Goal: Use online tool/utility: Use online tool/utility

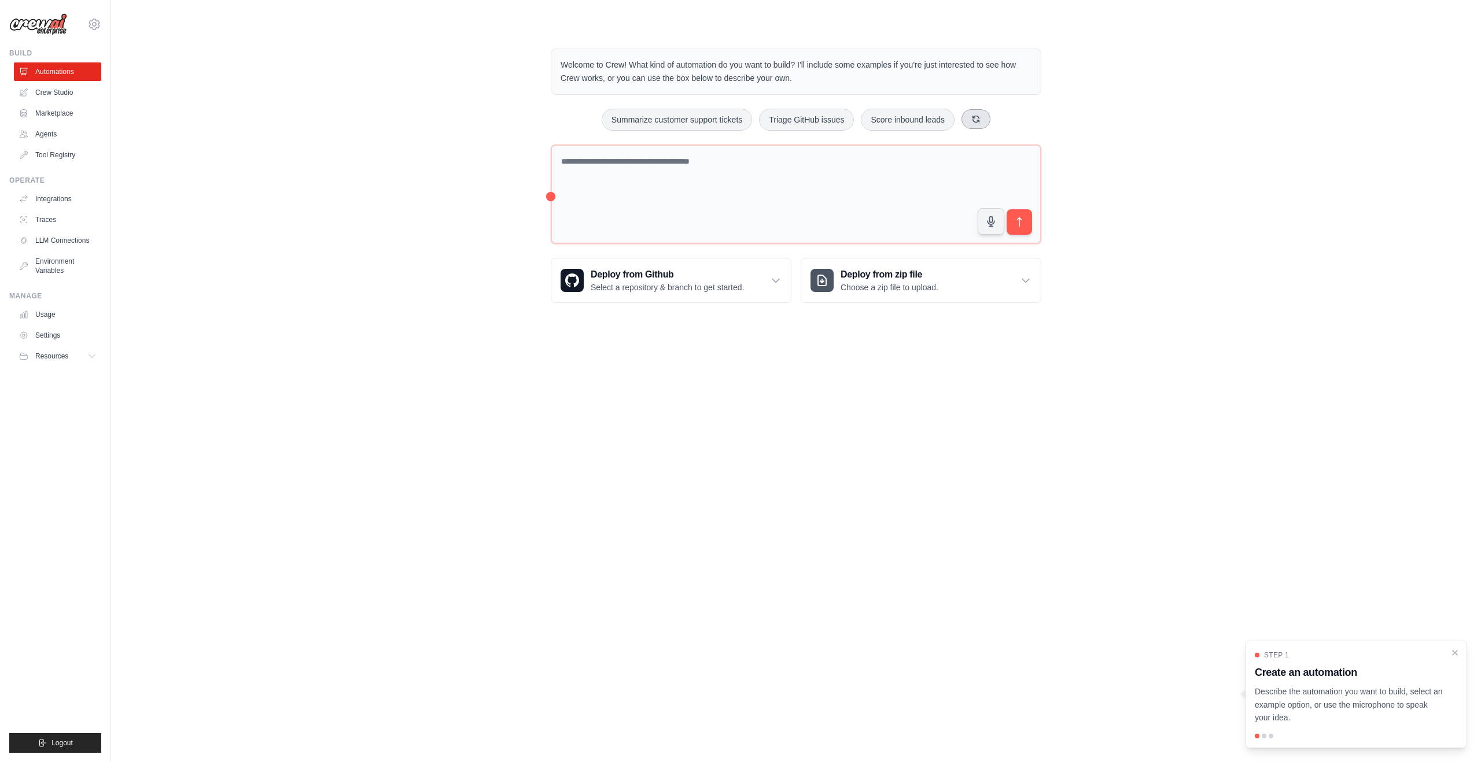
click at [977, 118] on button at bounding box center [975, 119] width 29 height 20
click at [645, 122] on button "Automate social media posting" at bounding box center [645, 120] width 130 height 22
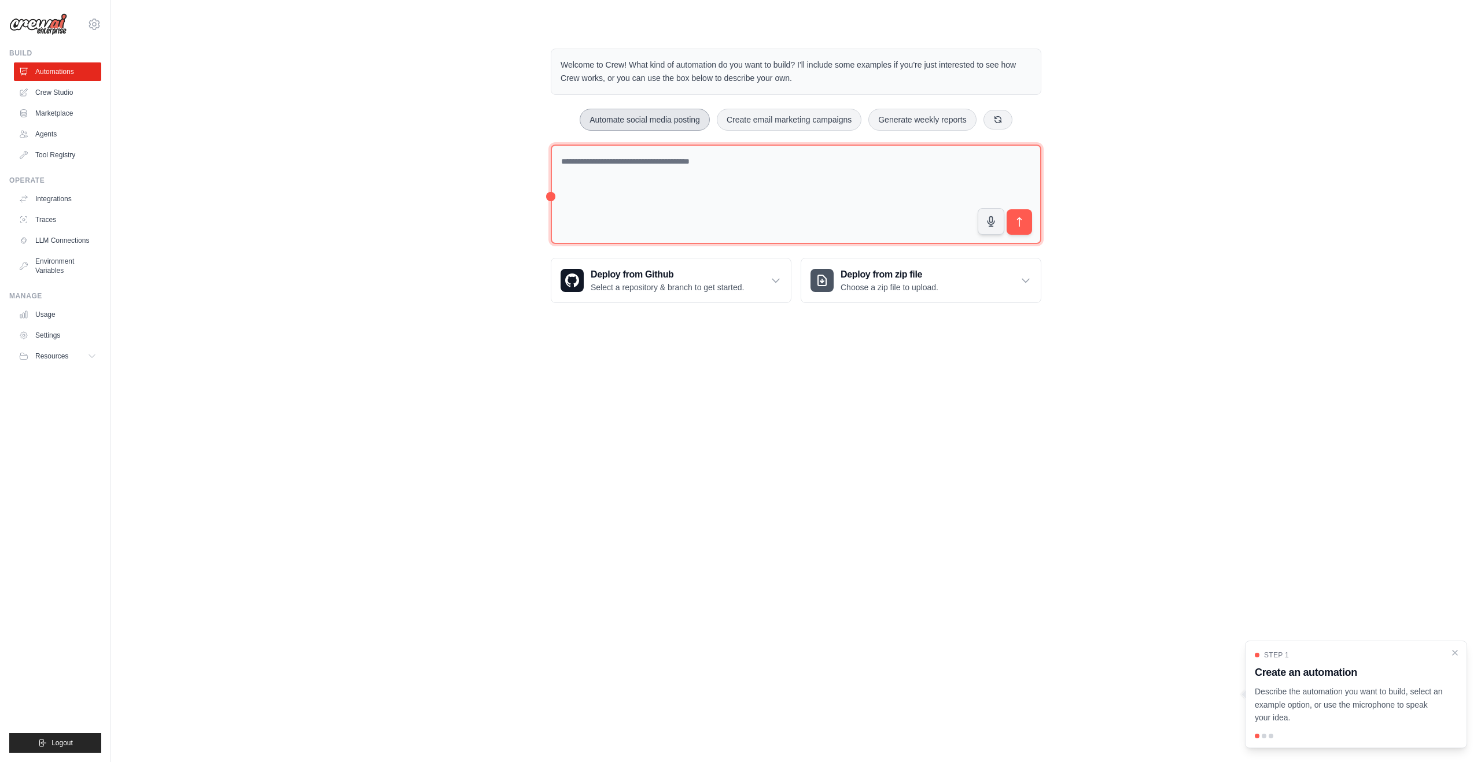
type textarea "**********"
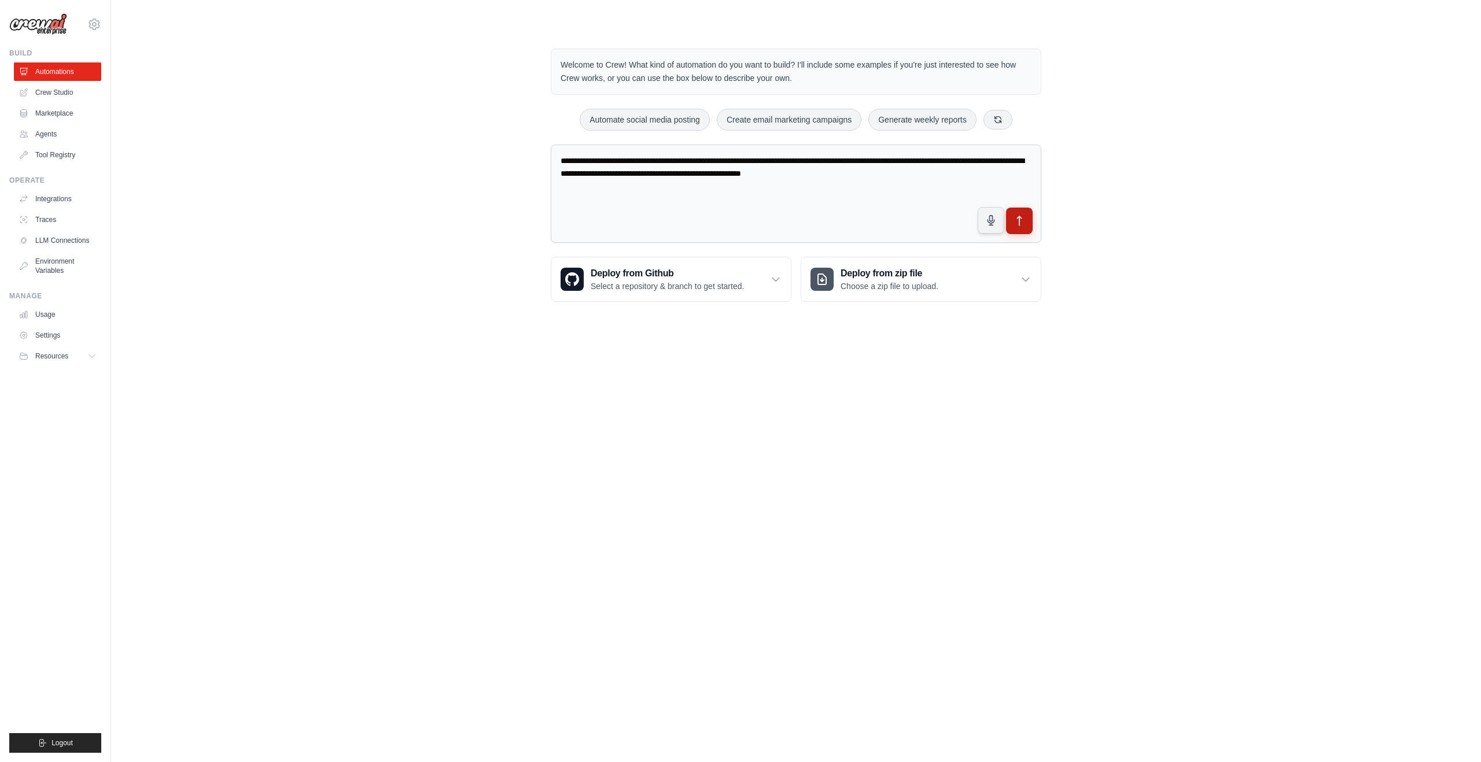
click at [1027, 231] on button "submit" at bounding box center [1019, 221] width 27 height 27
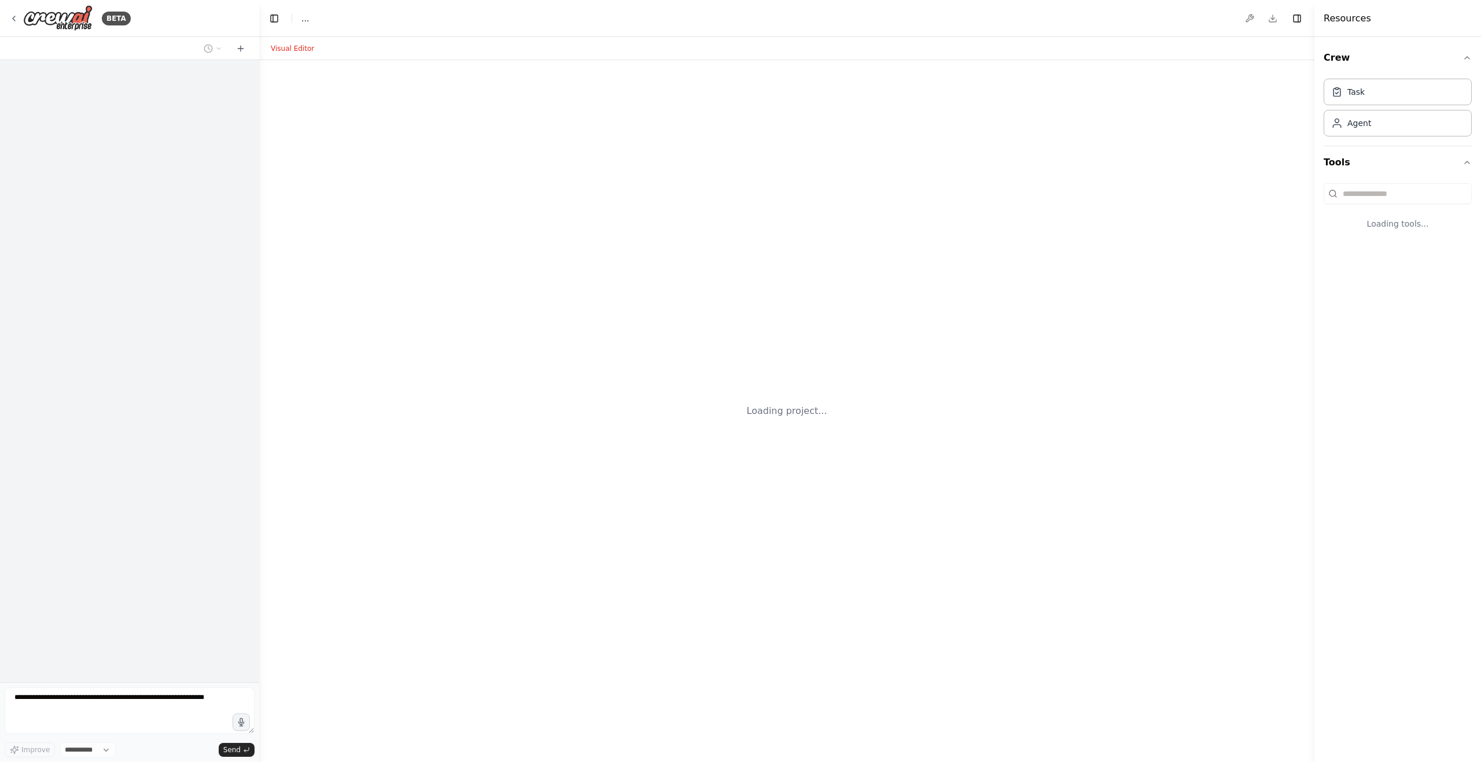
select select "****"
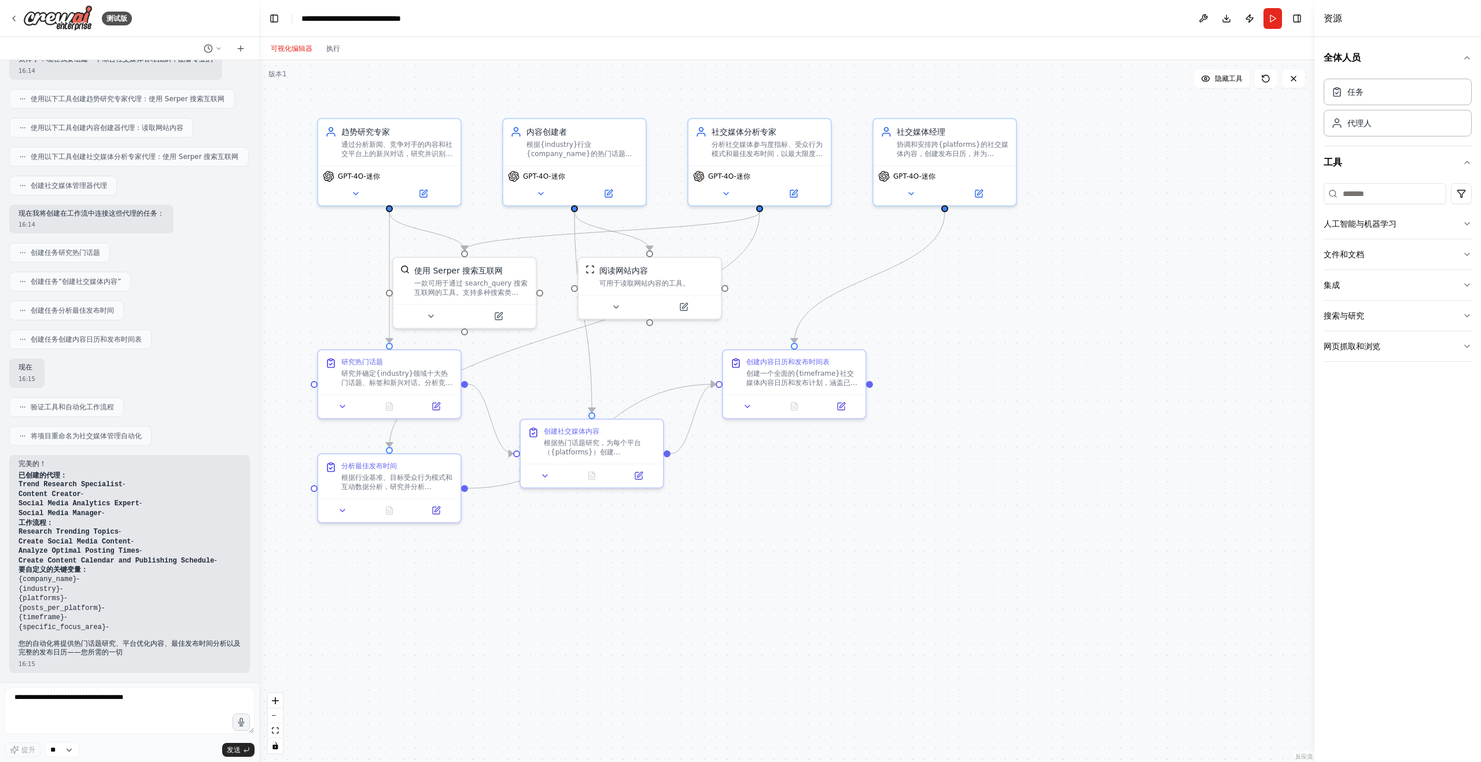
scroll to position [408, 0]
click at [620, 300] on icon at bounding box center [615, 304] width 9 height 9
click at [615, 305] on icon at bounding box center [616, 305] width 5 height 2
click at [615, 308] on icon at bounding box center [615, 304] width 9 height 9
click at [998, 382] on div ".deletable-edge-delete-btn { width: 20px; height: 20px; border: 0px solid #ffff…" at bounding box center [786, 411] width 1055 height 702
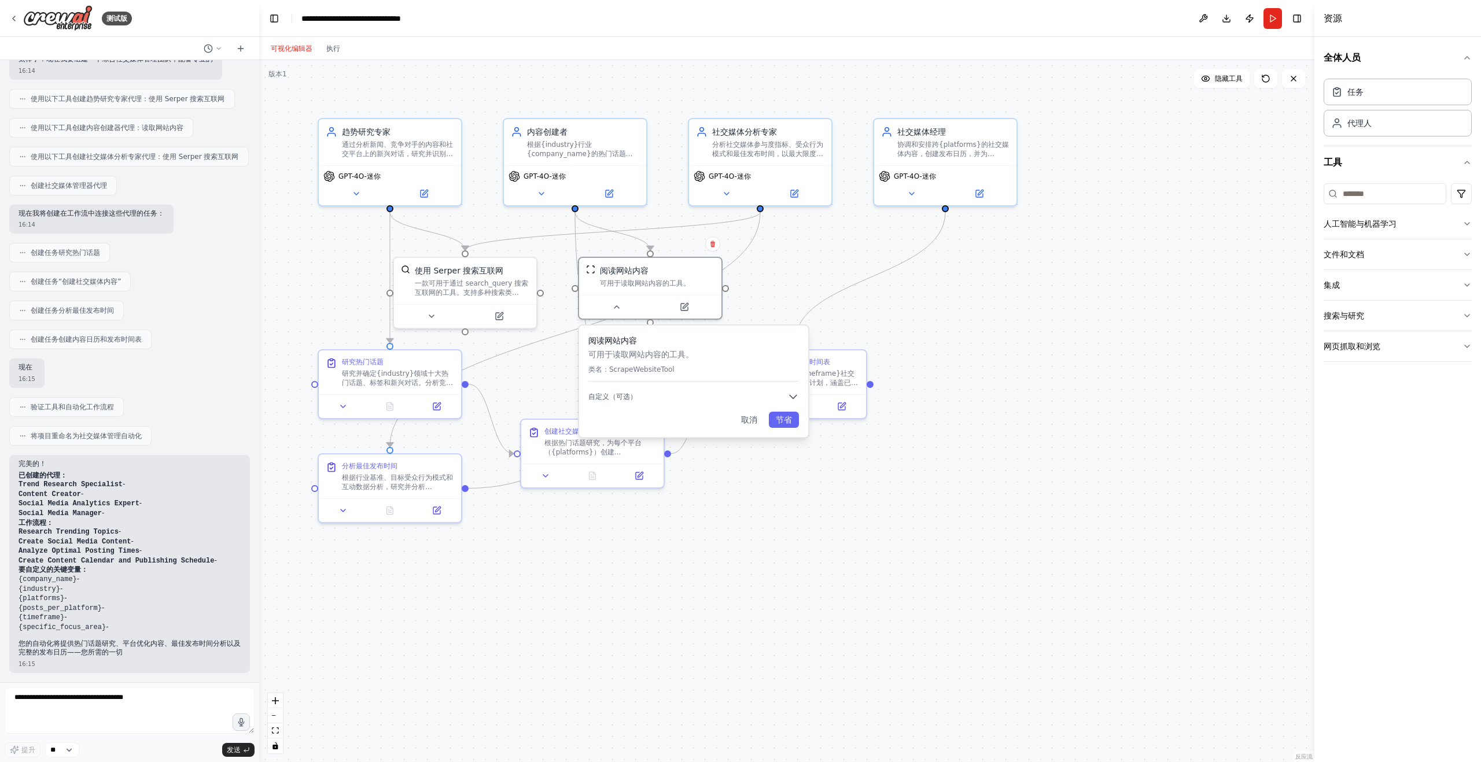
click at [740, 492] on div ".deletable-edge-delete-btn { width: 20px; height: 20px; border: 0px solid #ffff…" at bounding box center [786, 411] width 1055 height 702
click at [929, 307] on div ".deletable-edge-delete-btn { width: 20px; height: 20px; border: 0px solid #ffff…" at bounding box center [786, 411] width 1055 height 702
click at [754, 424] on button "取消" at bounding box center [752, 419] width 30 height 16
click at [995, 153] on font "协调和安排跨{platforms}的社交媒体内容，创建发布日历，并为{company_name}提供最佳发布时间和内容分发的战略建议" at bounding box center [956, 156] width 112 height 36
click at [1351, 105] on div "任务 代理人" at bounding box center [1397, 105] width 148 height 62
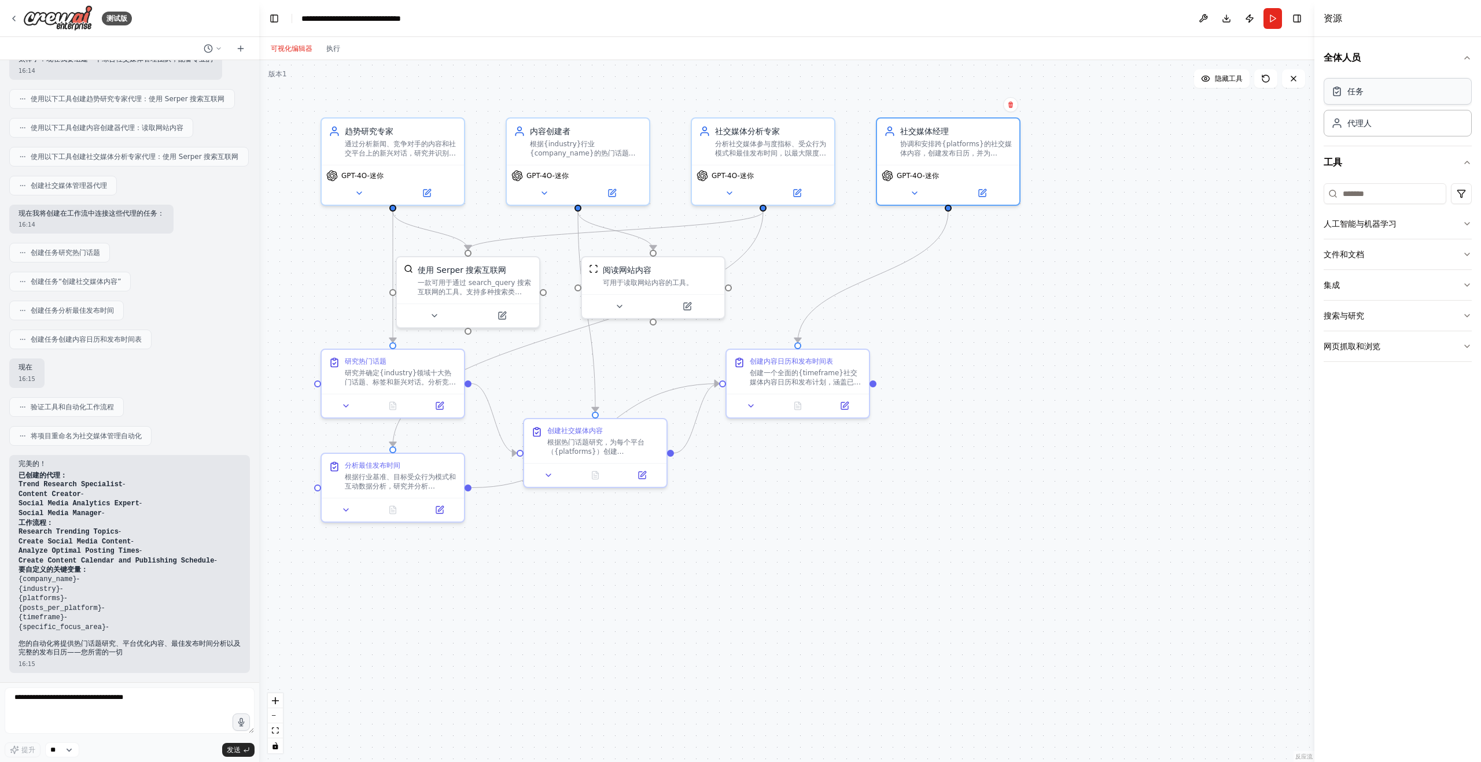
click at [1366, 95] on div "任务" at bounding box center [1397, 91] width 148 height 27
click at [1382, 120] on div "代理人" at bounding box center [1397, 122] width 148 height 27
click at [1152, 140] on div ".deletable-edge-delete-btn { width: 20px; height: 20px; border: 0px solid #ffff…" at bounding box center [786, 411] width 1055 height 702
click at [804, 136] on div "社交媒体分析专家 分析社交媒体参与度指标、受众行为模式和最佳发布时间，以最大限度地提高{company_name}在{platforms}上的覆盖面和参与度" at bounding box center [771, 139] width 112 height 32
click at [1142, 174] on div ".deletable-edge-delete-btn { width: 20px; height: 20px; border: 0px solid #ffff…" at bounding box center [786, 411] width 1055 height 702
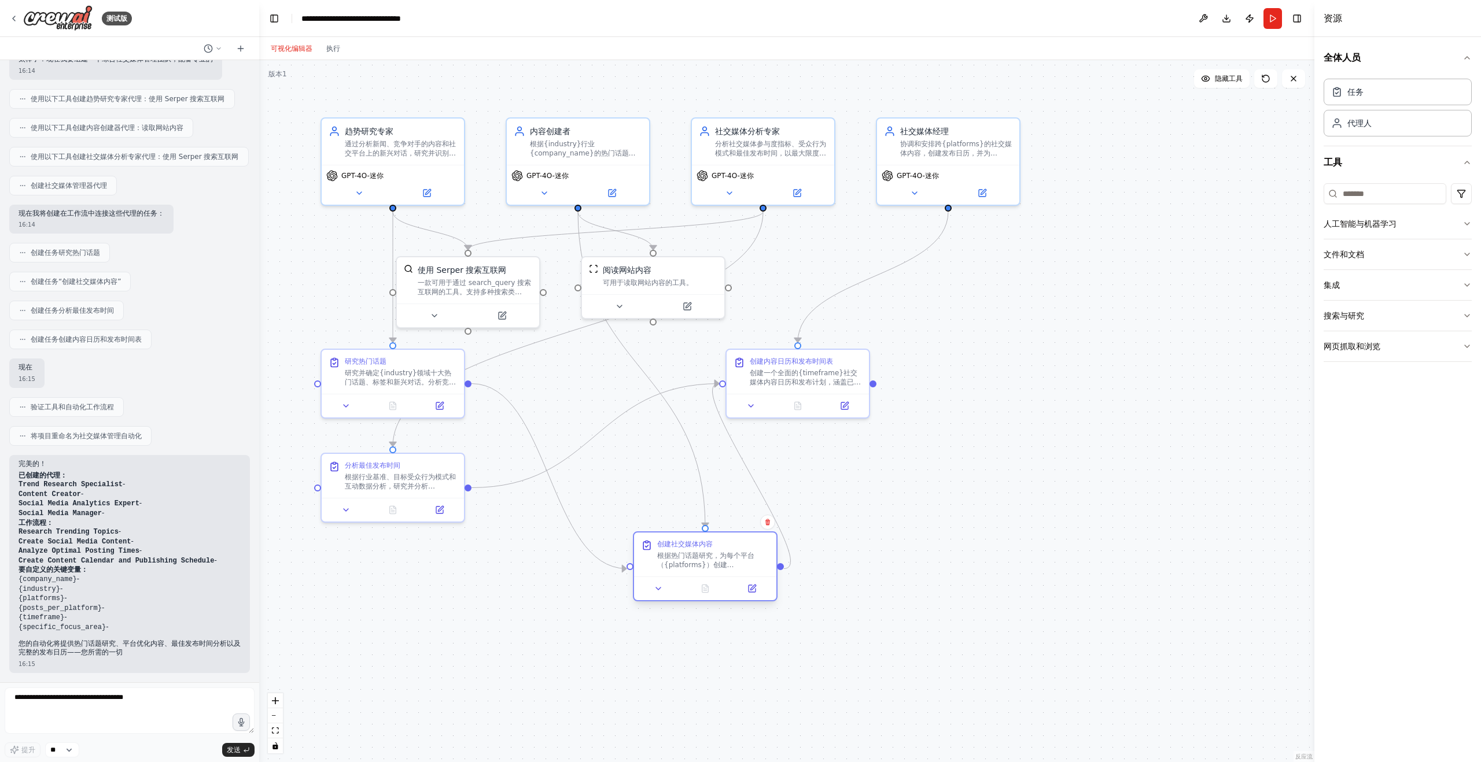
drag, startPoint x: 633, startPoint y: 452, endPoint x: 692, endPoint y: 552, distance: 117.0
click at [740, 554] on div "根据热门话题研究，为每个平台（{platforms}）创建 {posts_per_platform} 条引人入胜的社交媒体帖子。每条帖子应根据平台的最佳实践进…" at bounding box center [713, 560] width 112 height 19
drag, startPoint x: 431, startPoint y: 486, endPoint x: 453, endPoint y: 552, distance: 69.7
click at [453, 552] on font "根据行业基准、目标受众行为模式和互动数据分析，研究并分析{company_name}在{platforms}上的最佳发布时间。如果受众遍布全球，请考虑不同的时…" at bounding box center [424, 572] width 112 height 64
click at [393, 439] on div at bounding box center [369, 439] width 133 height 14
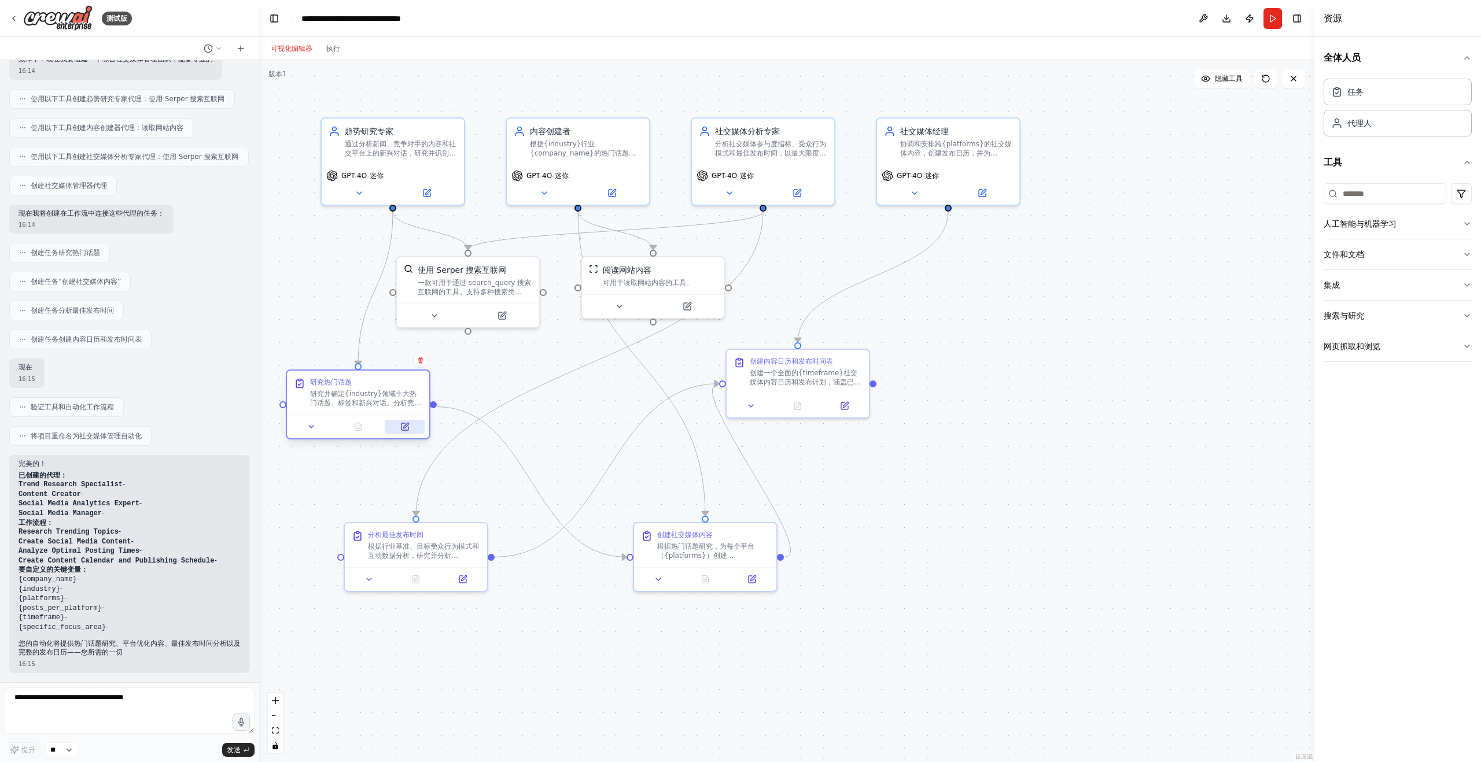
click at [388, 423] on button at bounding box center [405, 427] width 40 height 14
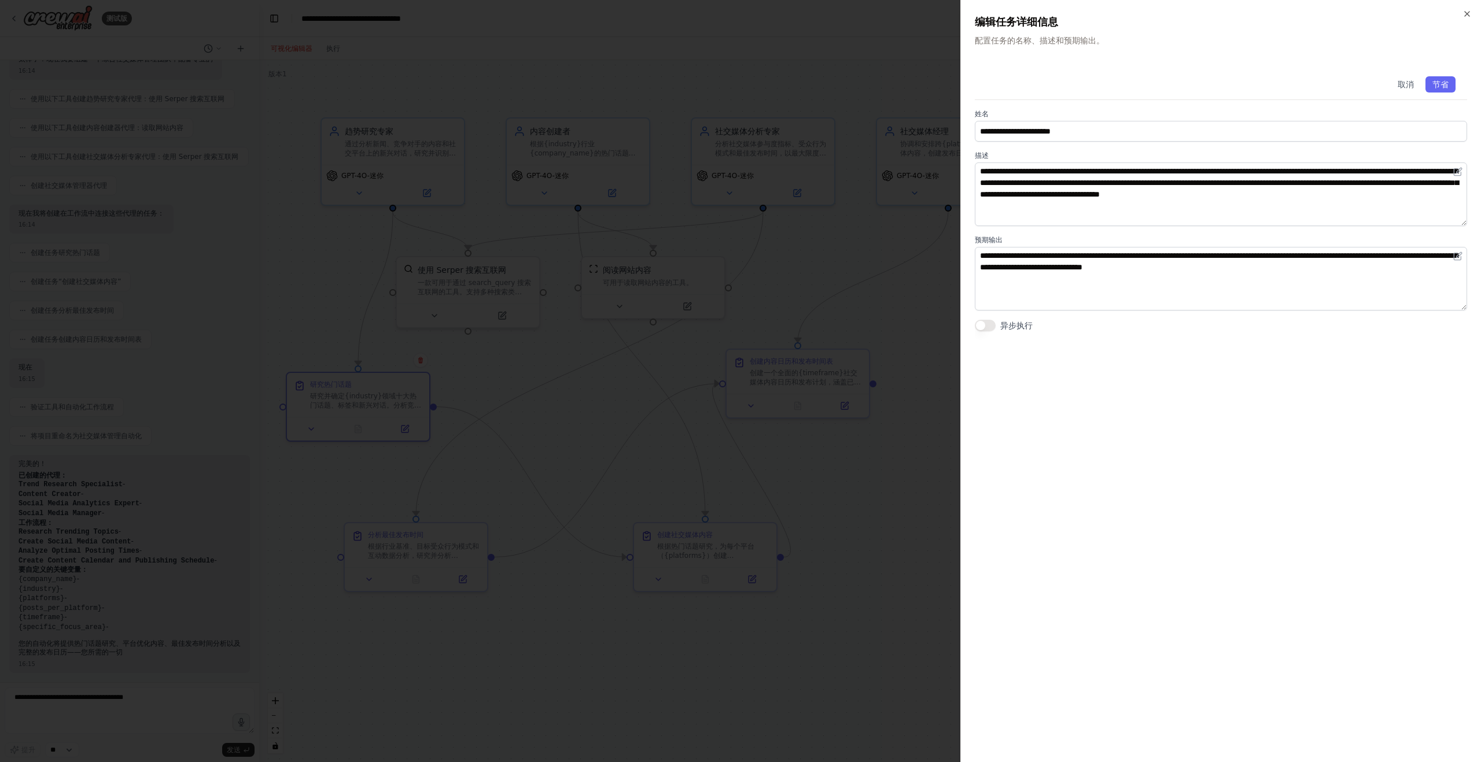
click at [863, 428] on div at bounding box center [740, 381] width 1481 height 762
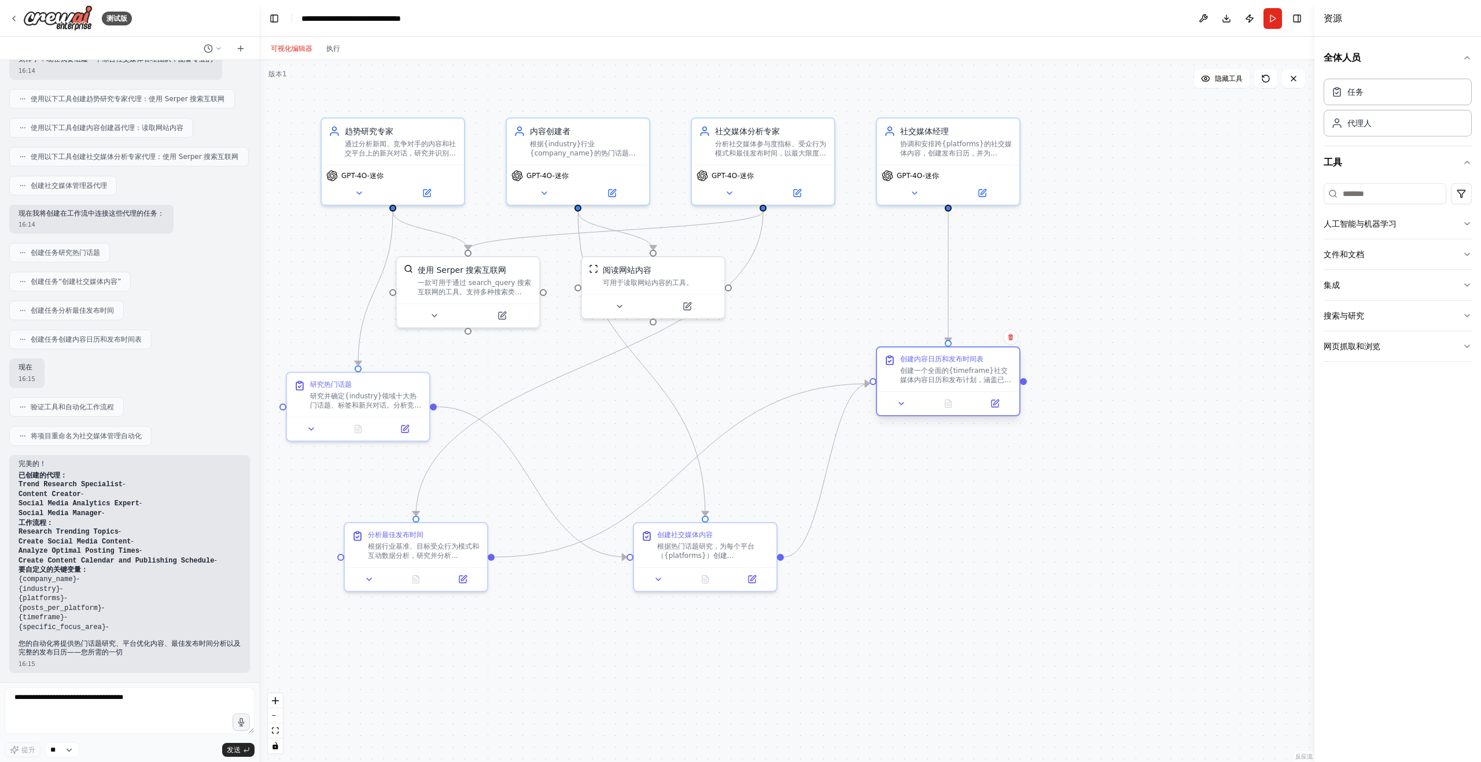
drag, startPoint x: 818, startPoint y: 380, endPoint x: 958, endPoint y: 378, distance: 140.6
click at [958, 378] on font "创建一个全面的{timeframe}社交媒体内容日历和发布计划，涵盖已创建的内容、最佳发布时间以及跨{platforms}的战略分发。其中包含备用内容选项、参…" at bounding box center [956, 403] width 112 height 73
click at [672, 300] on button at bounding box center [686, 304] width 65 height 14
drag, startPoint x: 689, startPoint y: 301, endPoint x: 794, endPoint y: 354, distance: 117.4
click at [794, 354] on div at bounding box center [774, 362] width 142 height 24
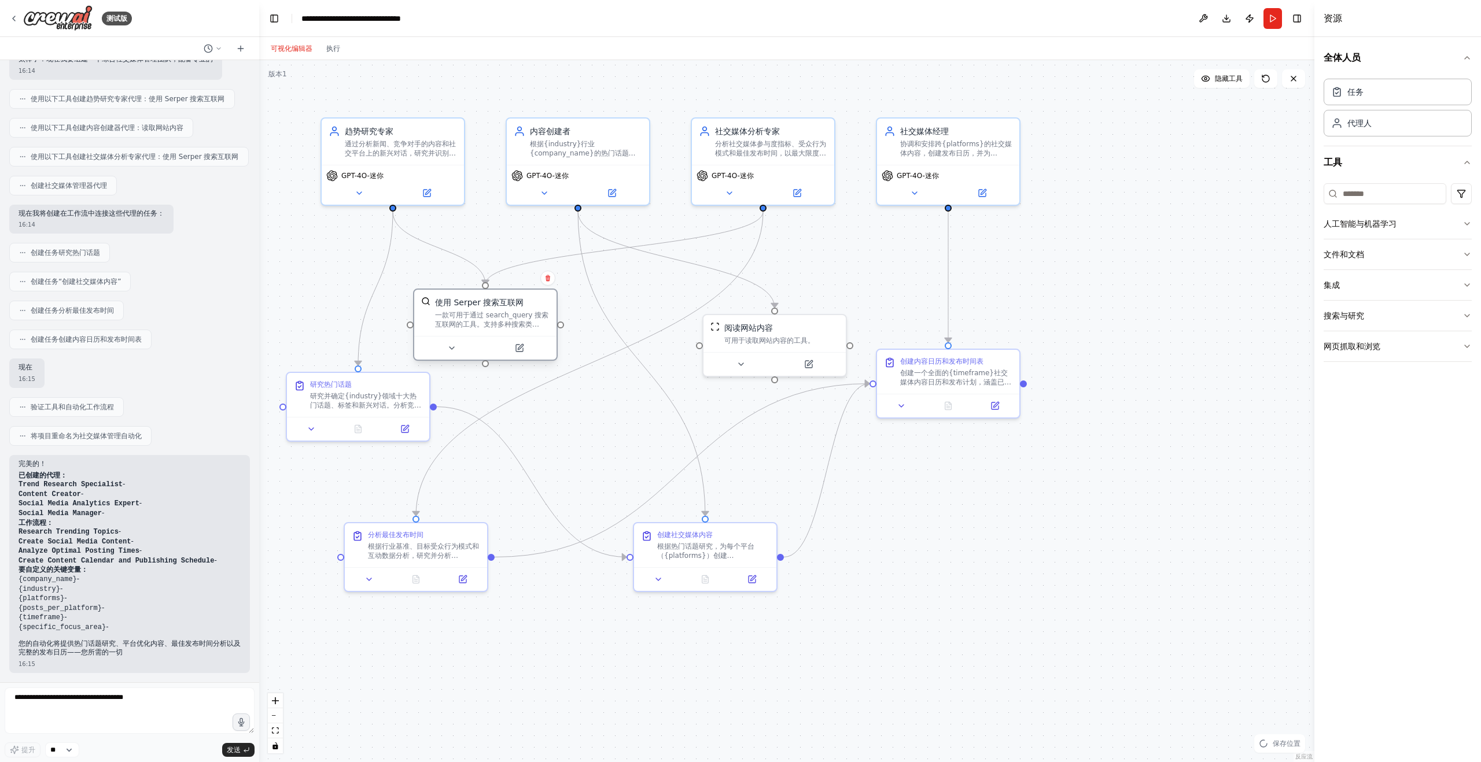
drag, startPoint x: 515, startPoint y: 267, endPoint x: 528, endPoint y: 300, distance: 35.3
click at [528, 300] on div "使用 Serper 搜索互联网" at bounding box center [492, 303] width 115 height 12
click at [1112, 453] on div ".deletable-edge-delete-btn { width: 20px; height: 20px; border: 0px solid #ffff…" at bounding box center [786, 411] width 1055 height 702
click at [326, 47] on button "执行" at bounding box center [333, 49] width 28 height 14
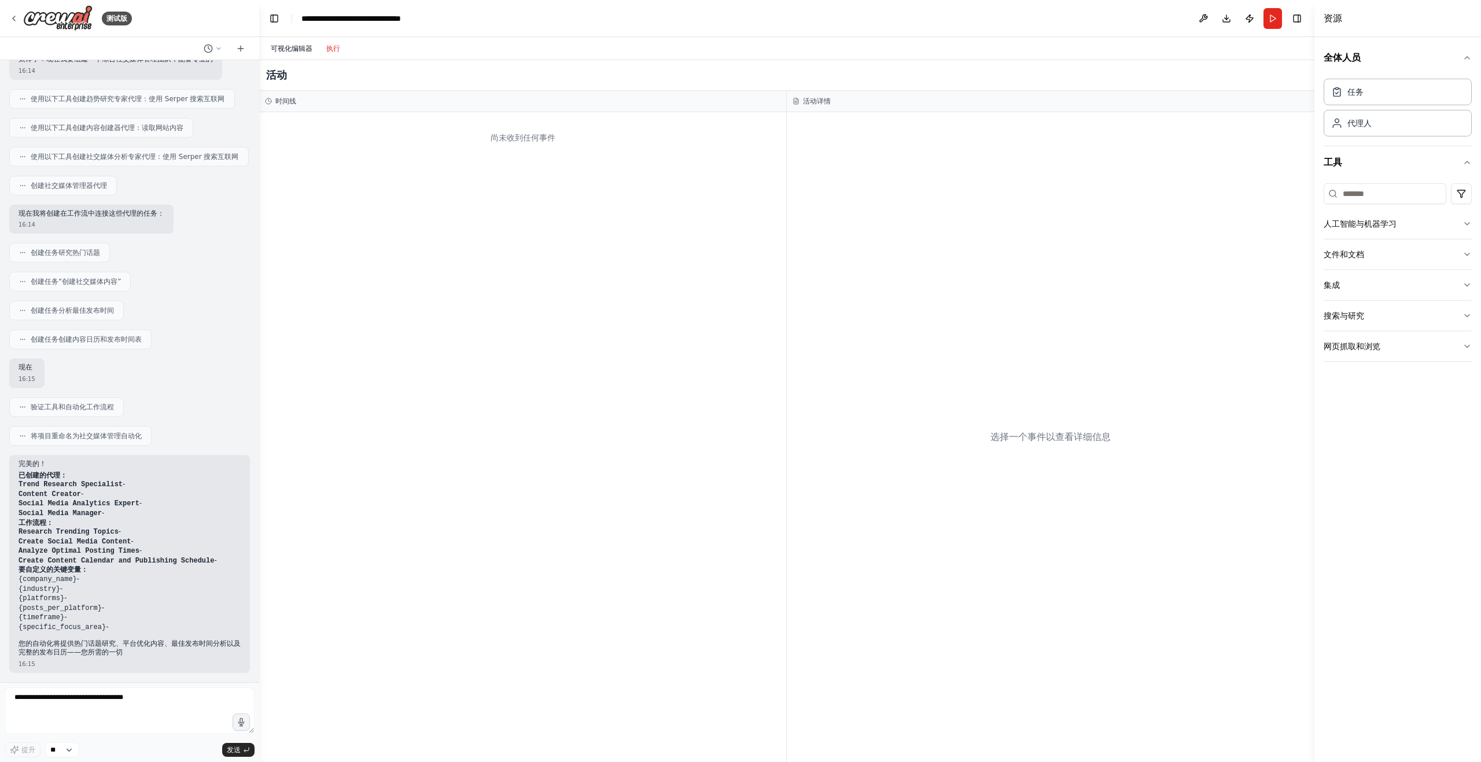
click at [289, 48] on font "可视化编辑器" at bounding box center [292, 49] width 42 height 8
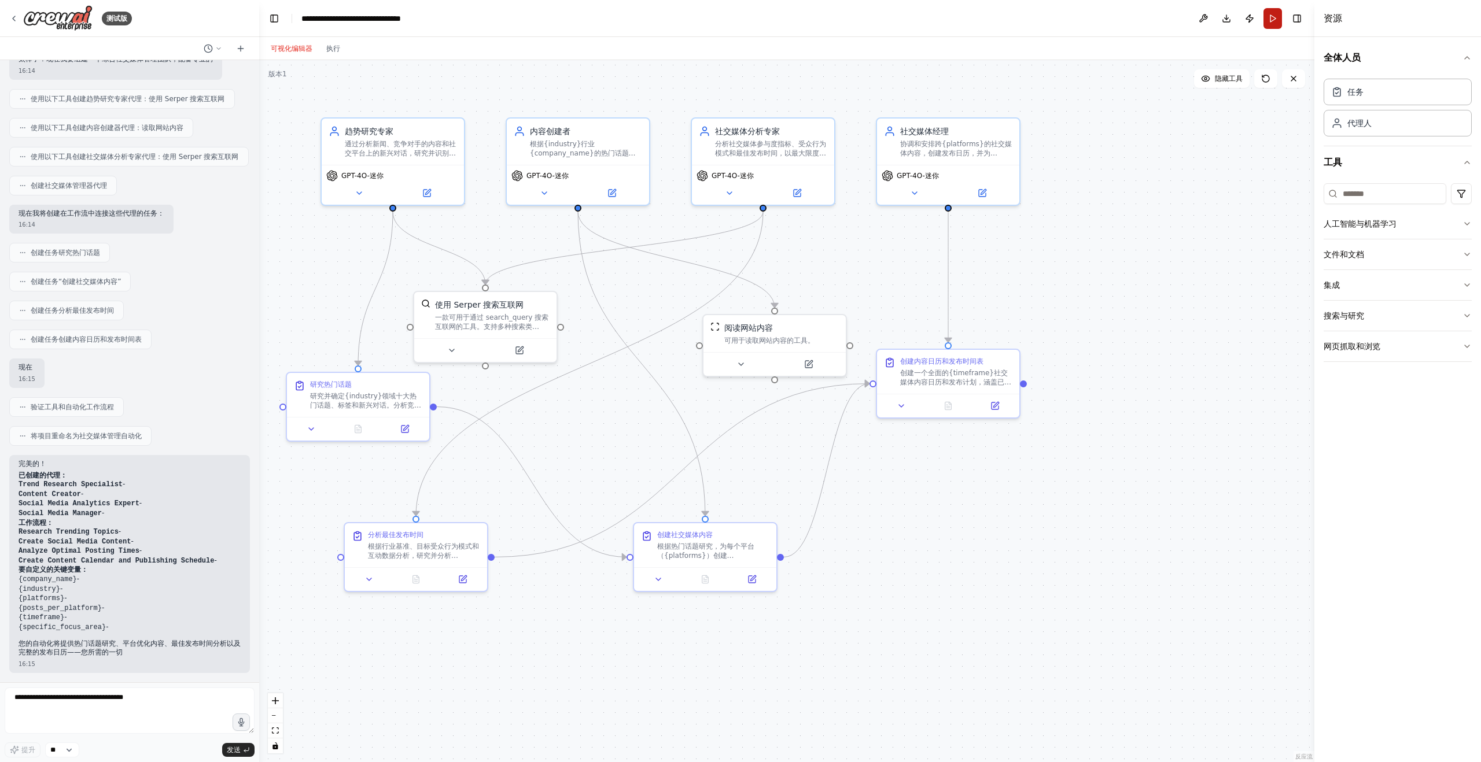
click at [1267, 25] on button "跑步" at bounding box center [1272, 18] width 19 height 21
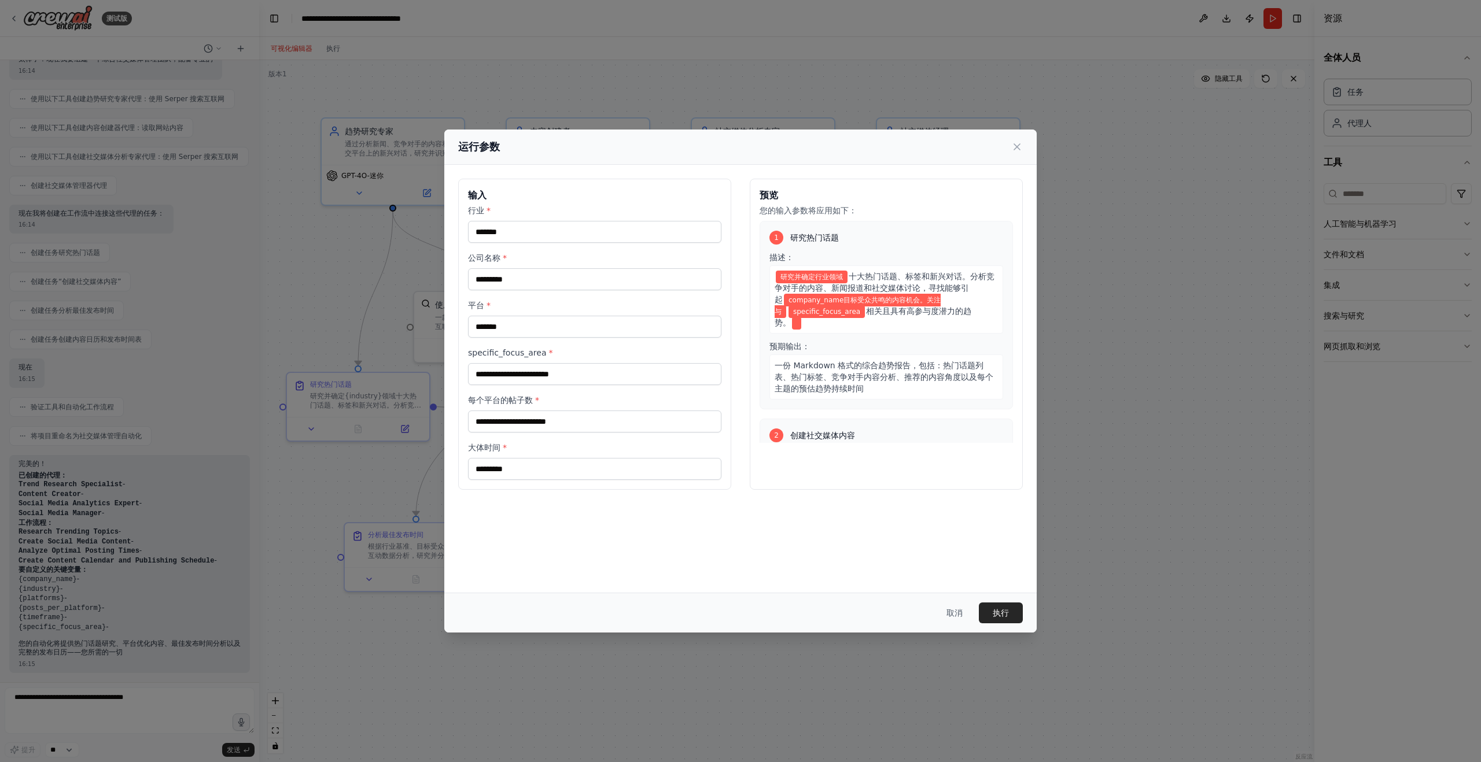
click at [941, 614] on button "取消" at bounding box center [954, 613] width 35 height 21
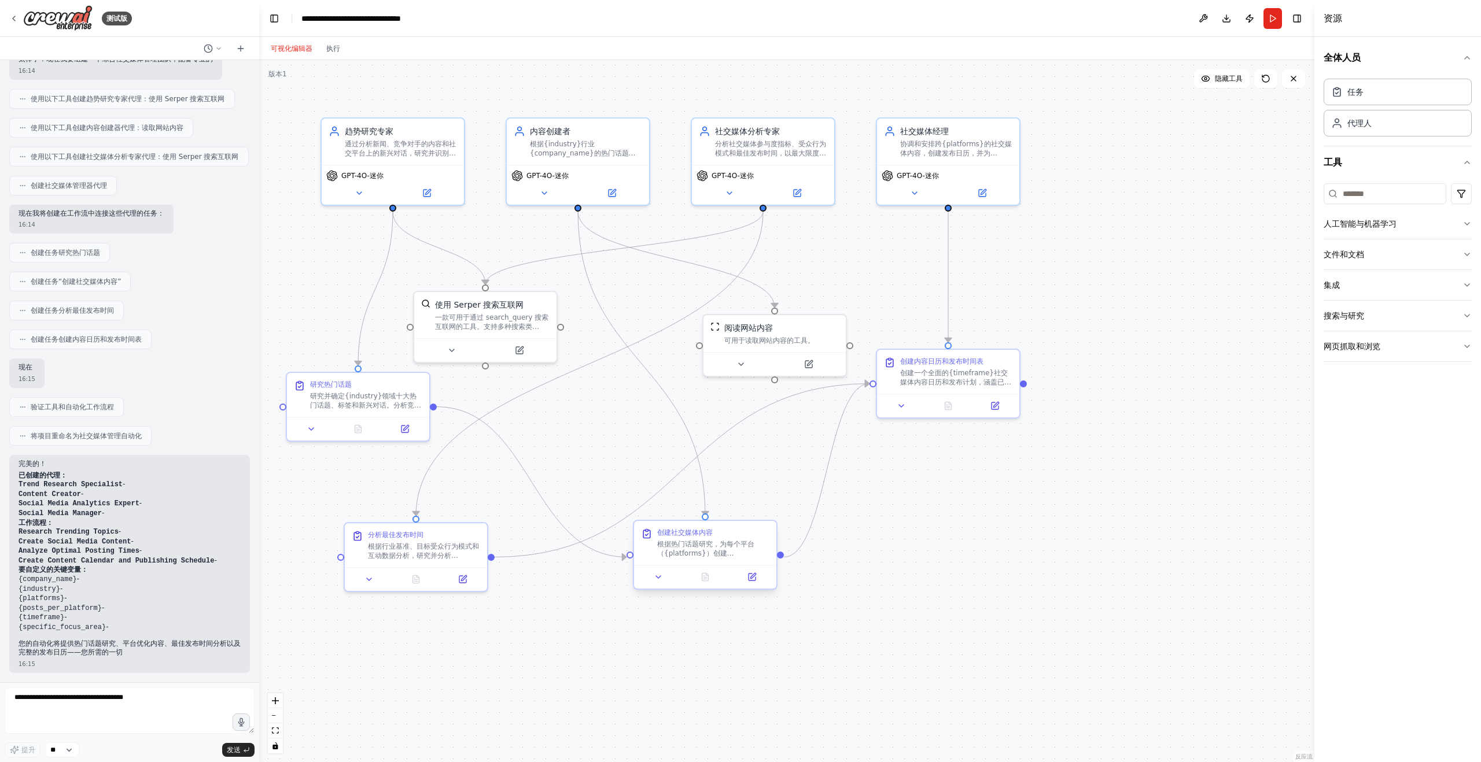
click at [745, 548] on div "根据热门话题研究，为每个平台（{platforms}）创建 {posts_per_platform} 条引人入胜的社交媒体帖子。每条帖子应根据平台的最佳实践进…" at bounding box center [713, 549] width 112 height 19
click at [753, 584] on div at bounding box center [705, 577] width 142 height 24
click at [756, 581] on icon at bounding box center [751, 577] width 9 height 9
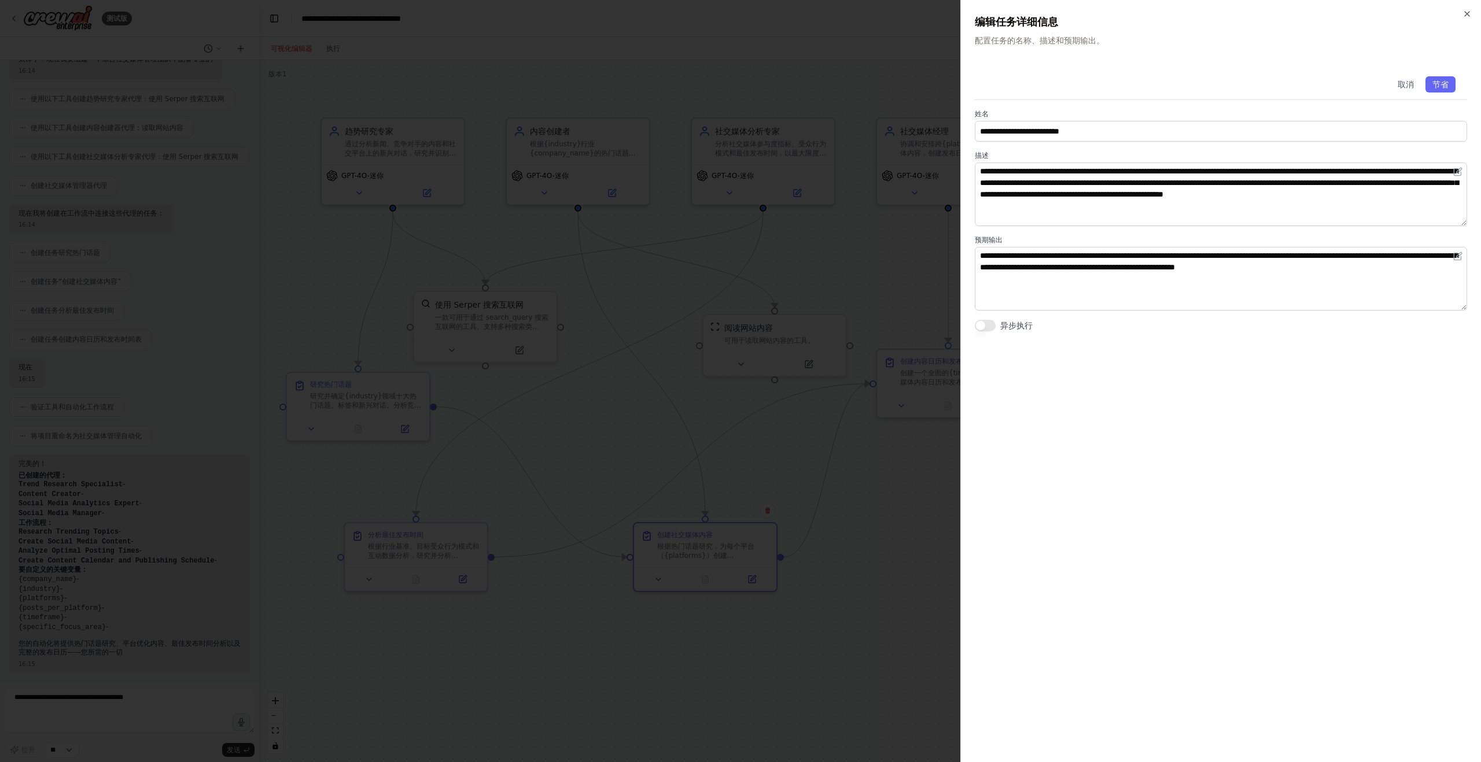
click at [857, 581] on div at bounding box center [740, 381] width 1481 height 762
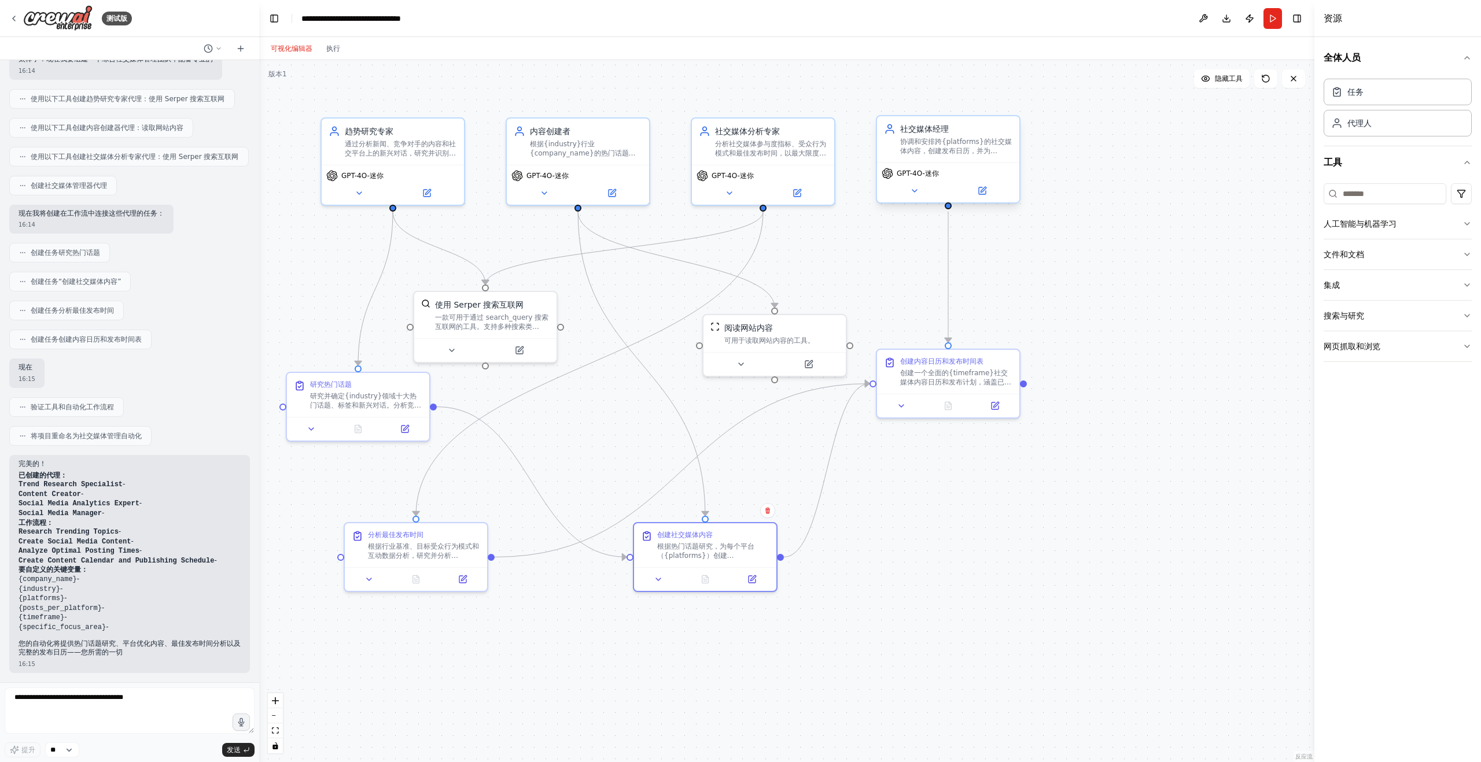
click at [998, 135] on div "社交媒体经理 协调和安排跨{platforms}的社交媒体内容，创建发布日历，并为{company_name}提供最佳发布时间和内容分发的战略建议" at bounding box center [956, 139] width 112 height 32
click at [994, 193] on button at bounding box center [981, 191] width 65 height 14
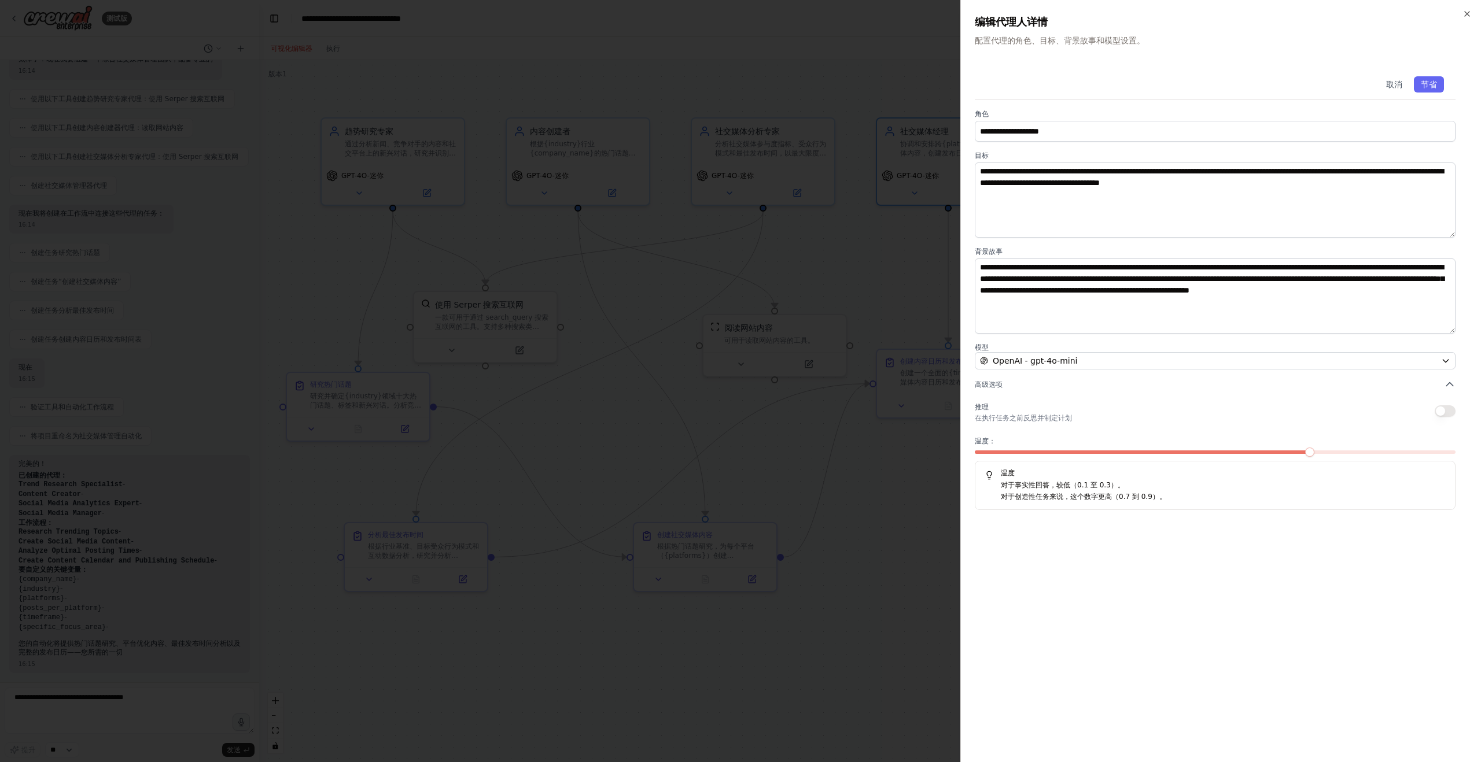
click at [1469, 20] on div "**********" at bounding box center [1220, 381] width 521 height 762
click at [1467, 13] on icon "button" at bounding box center [1467, 14] width 5 height 5
